Goal: Information Seeking & Learning: Compare options

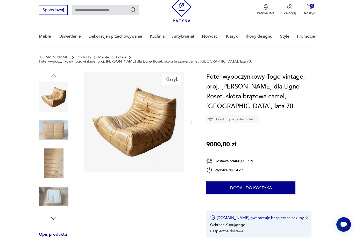
click at [191, 120] on icon "button" at bounding box center [191, 122] width 4 height 4
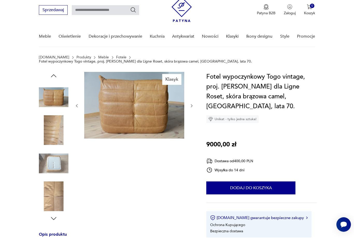
click at [191, 121] on div at bounding box center [134, 106] width 119 height 68
click at [193, 103] on icon "button" at bounding box center [191, 105] width 4 height 4
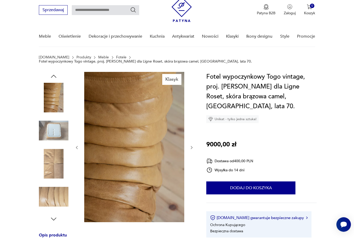
click at [192, 146] on icon "button" at bounding box center [192, 147] width 2 height 3
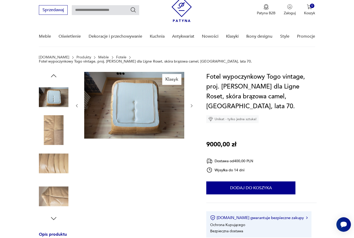
click at [193, 104] on button "button" at bounding box center [191, 105] width 4 height 5
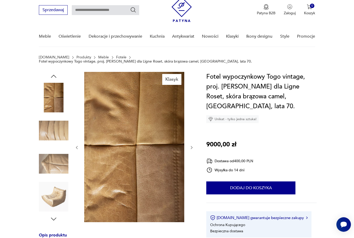
click at [192, 145] on button "button" at bounding box center [191, 147] width 4 height 5
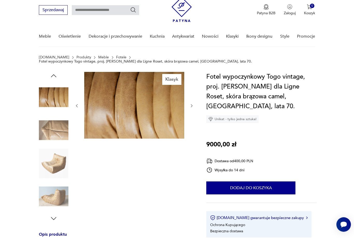
click at [191, 103] on icon "button" at bounding box center [191, 105] width 4 height 4
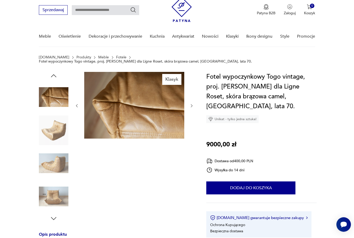
click at [192, 103] on icon "button" at bounding box center [191, 105] width 4 height 4
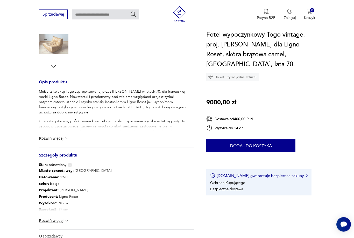
scroll to position [170, 0]
click at [66, 136] on img at bounding box center [66, 138] width 5 height 5
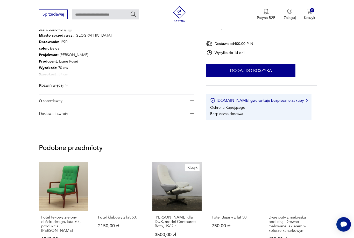
scroll to position [305, 0]
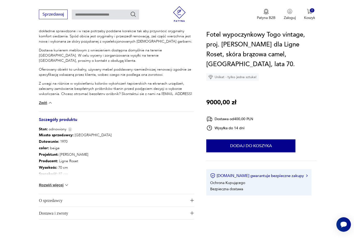
click at [67, 182] on img at bounding box center [66, 184] width 5 height 5
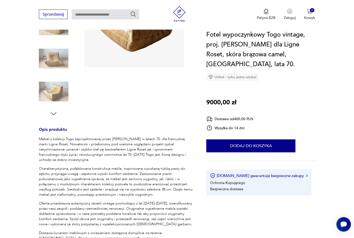
scroll to position [0, 0]
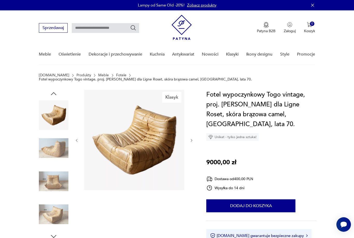
click at [137, 145] on img at bounding box center [134, 140] width 100 height 100
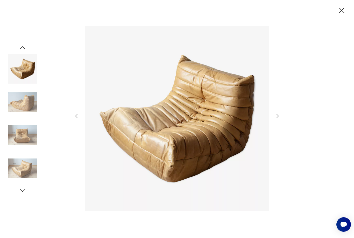
click at [278, 119] on icon "button" at bounding box center [277, 116] width 6 height 6
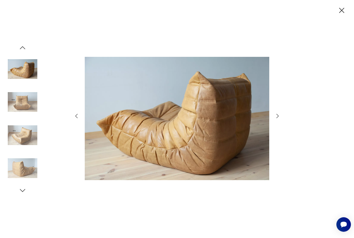
click at [279, 119] on icon "button" at bounding box center [277, 116] width 6 height 6
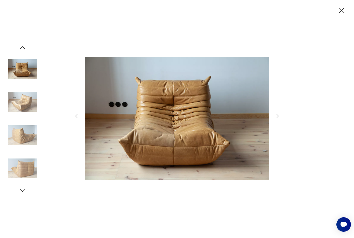
click at [278, 118] on icon "button" at bounding box center [278, 116] width 2 height 4
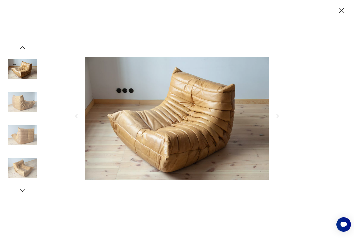
click at [278, 119] on icon "button" at bounding box center [277, 116] width 6 height 6
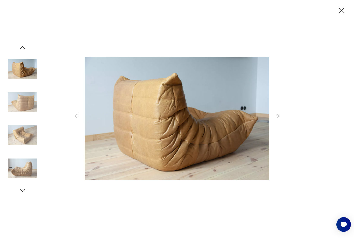
click at [278, 119] on icon "button" at bounding box center [277, 116] width 6 height 6
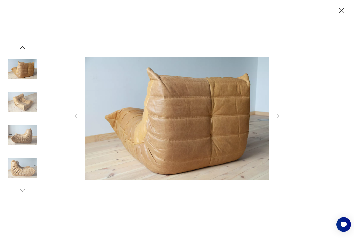
click at [343, 12] on icon "button" at bounding box center [341, 10] width 5 height 5
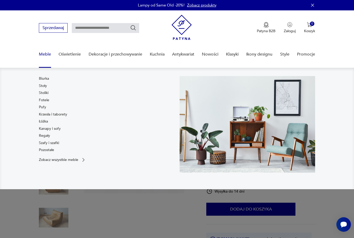
click at [44, 101] on link "Fotele" at bounding box center [44, 99] width 10 height 5
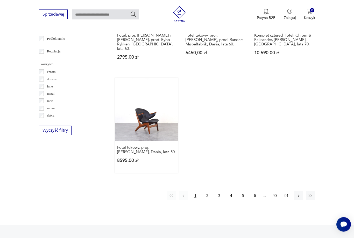
scroll to position [715, 0]
click at [208, 200] on button "2" at bounding box center [207, 195] width 9 height 9
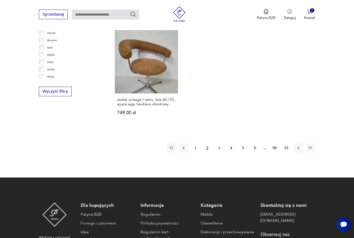
scroll to position [760, 0]
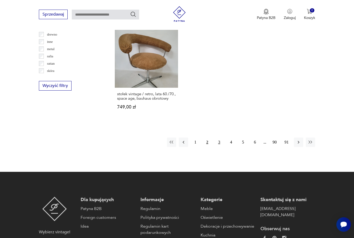
click at [219, 147] on button "3" at bounding box center [219, 141] width 9 height 9
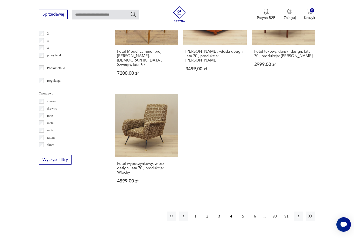
scroll to position [694, 0]
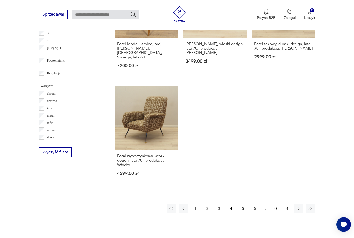
click at [232, 213] on button "4" at bounding box center [231, 208] width 9 height 9
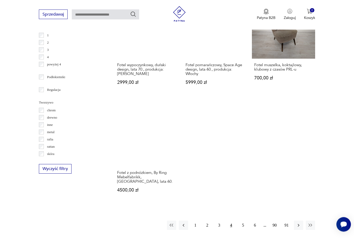
scroll to position [677, 0]
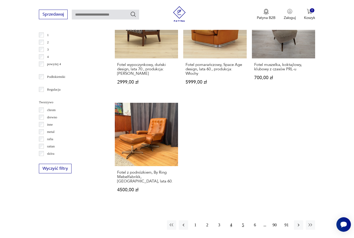
click at [244, 227] on button "5" at bounding box center [242, 224] width 9 height 9
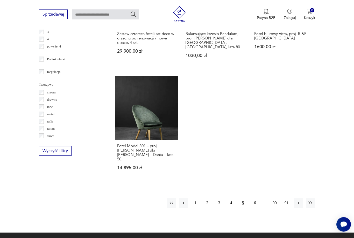
scroll to position [695, 0]
click at [256, 207] on button "6" at bounding box center [254, 202] width 9 height 9
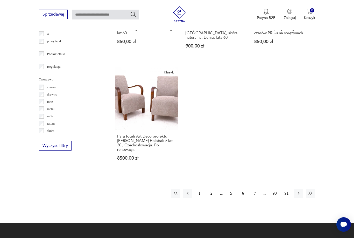
scroll to position [712, 0]
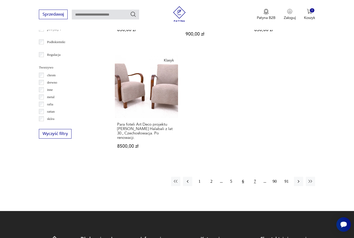
click at [255, 186] on button "7" at bounding box center [254, 180] width 9 height 9
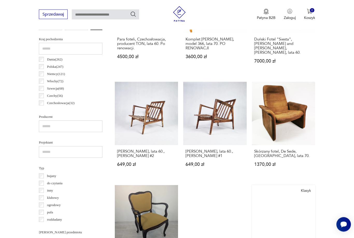
scroll to position [264, 0]
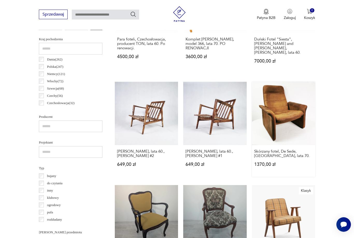
click at [293, 121] on link "Skórzany fotel, De Sede, [GEOGRAPHIC_DATA], lata 70. 1370,00 zł" at bounding box center [283, 129] width 63 height 95
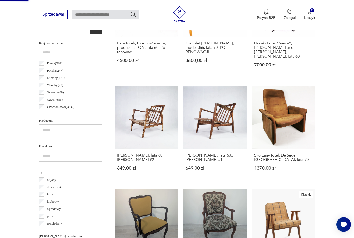
scroll to position [18, 0]
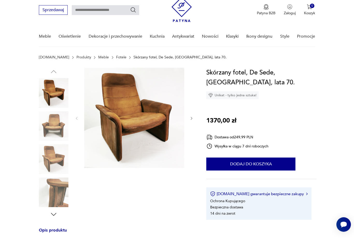
click at [114, 129] on img at bounding box center [134, 118] width 100 height 100
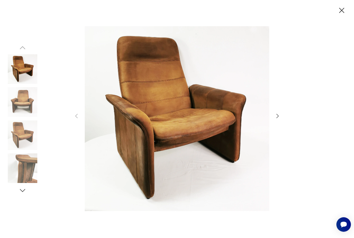
click at [277, 119] on icon "button" at bounding box center [277, 116] width 6 height 6
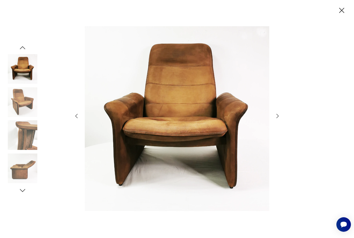
click at [277, 119] on icon "button" at bounding box center [277, 116] width 6 height 6
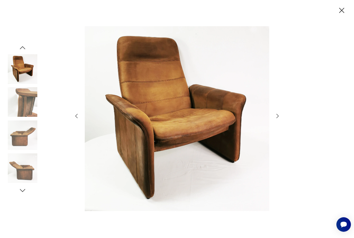
click at [277, 119] on icon "button" at bounding box center [277, 116] width 6 height 6
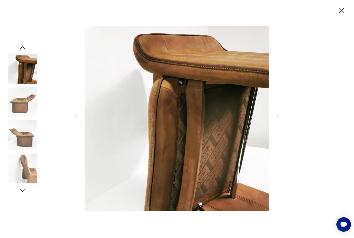
click at [277, 119] on icon "button" at bounding box center [277, 116] width 6 height 6
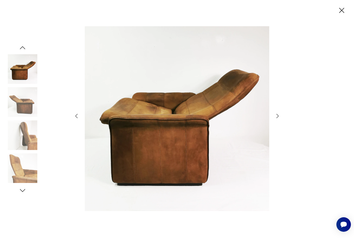
click at [277, 119] on icon "button" at bounding box center [277, 116] width 6 height 6
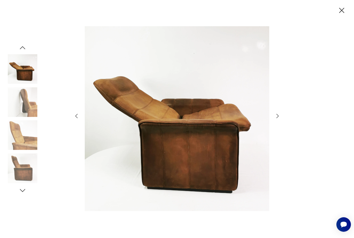
click at [277, 119] on icon "button" at bounding box center [277, 116] width 6 height 6
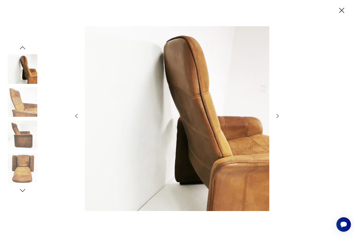
click at [277, 119] on icon "button" at bounding box center [277, 116] width 6 height 6
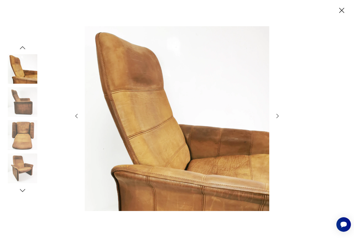
click at [341, 12] on icon "button" at bounding box center [341, 10] width 9 height 9
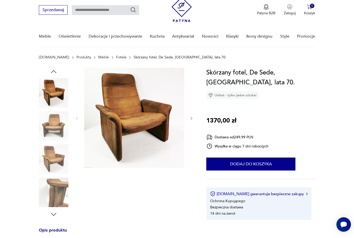
scroll to position [35, 0]
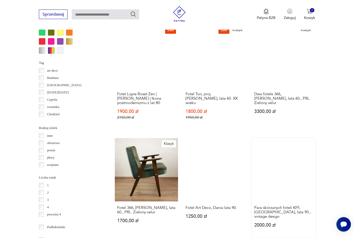
scroll to position [527, 0]
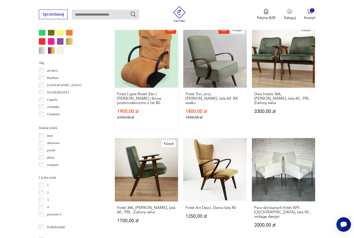
click at [139, 84] on link "Sale Fotel Ligne Roset Zen | [PERSON_NAME] | Ikona postmodernizmu z lat 80. 190…" at bounding box center [146, 76] width 63 height 105
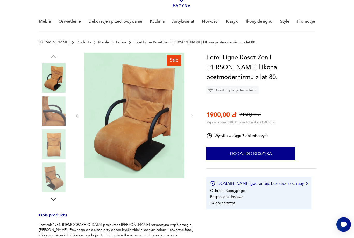
scroll to position [35, 0]
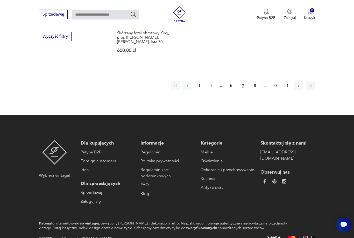
scroll to position [829, 0]
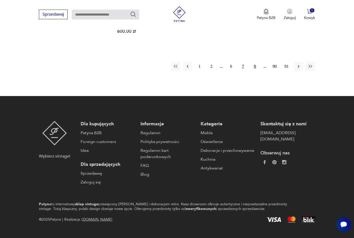
click at [257, 71] on button "8" at bounding box center [254, 66] width 9 height 9
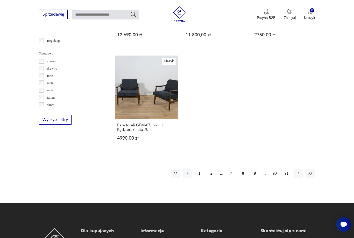
scroll to position [727, 0]
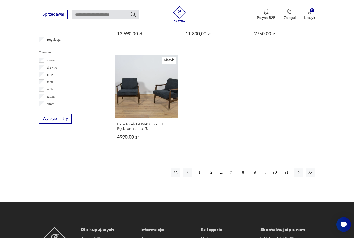
click at [254, 177] on button "9" at bounding box center [254, 171] width 9 height 9
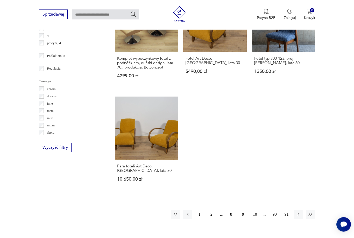
scroll to position [698, 0]
click at [255, 212] on button "10" at bounding box center [254, 213] width 9 height 9
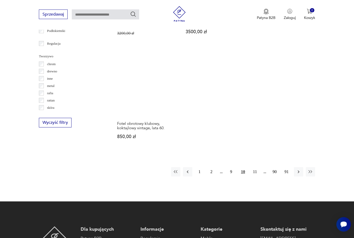
scroll to position [724, 0]
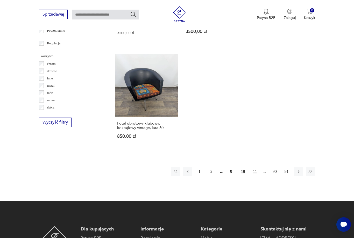
click at [254, 176] on button "11" at bounding box center [254, 171] width 9 height 9
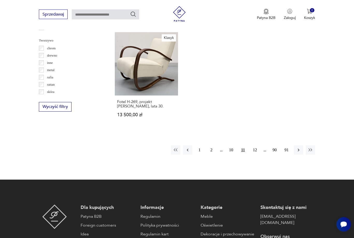
scroll to position [739, 0]
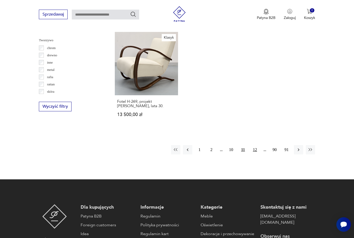
click at [257, 154] on button "12" at bounding box center [254, 149] width 9 height 9
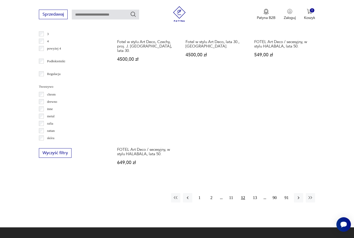
scroll to position [703, 0]
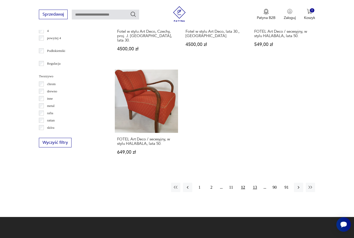
click at [256, 192] on button "13" at bounding box center [254, 186] width 9 height 9
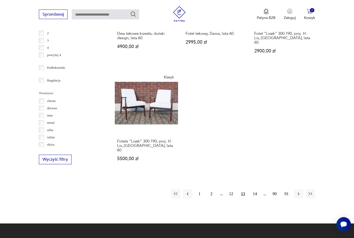
scroll to position [702, 0]
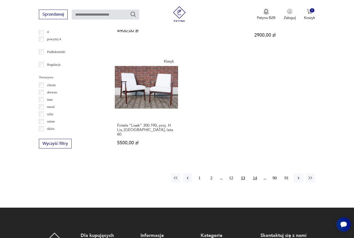
click at [257, 182] on button "14" at bounding box center [254, 177] width 9 height 9
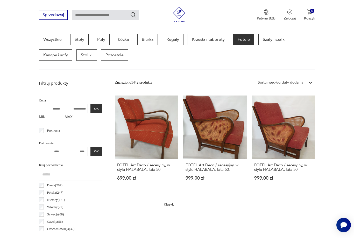
scroll to position [138, 0]
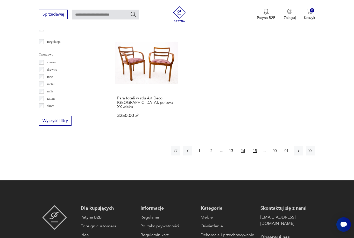
click at [256, 155] on button "15" at bounding box center [254, 150] width 9 height 9
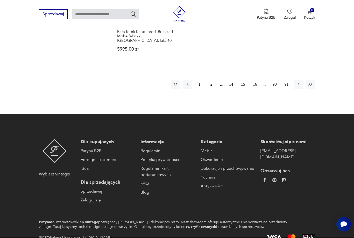
scroll to position [826, 0]
